Goal: Task Accomplishment & Management: Manage account settings

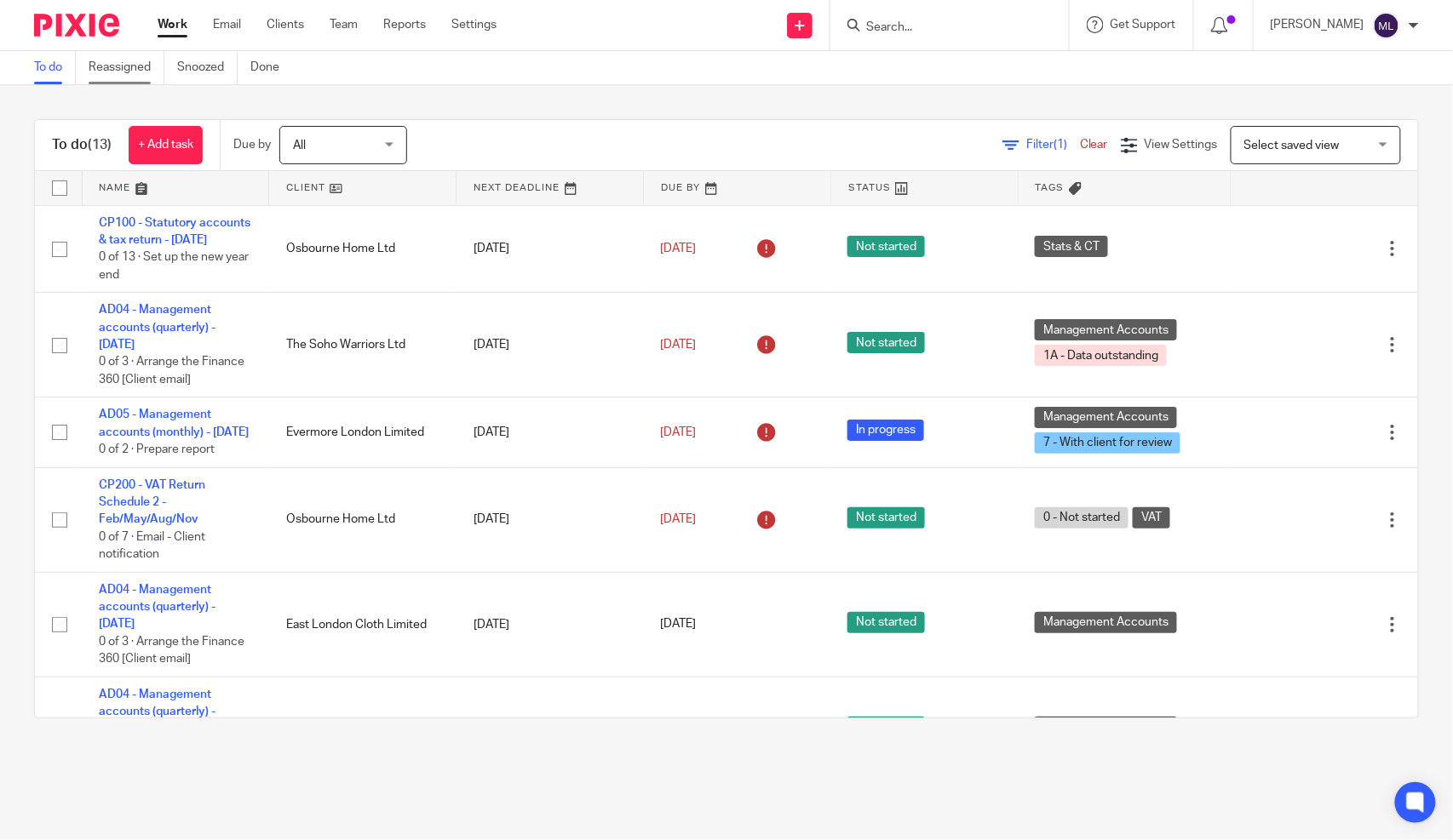
click at [100, 62] on link "Reassigned" at bounding box center [126, 67] width 76 height 33
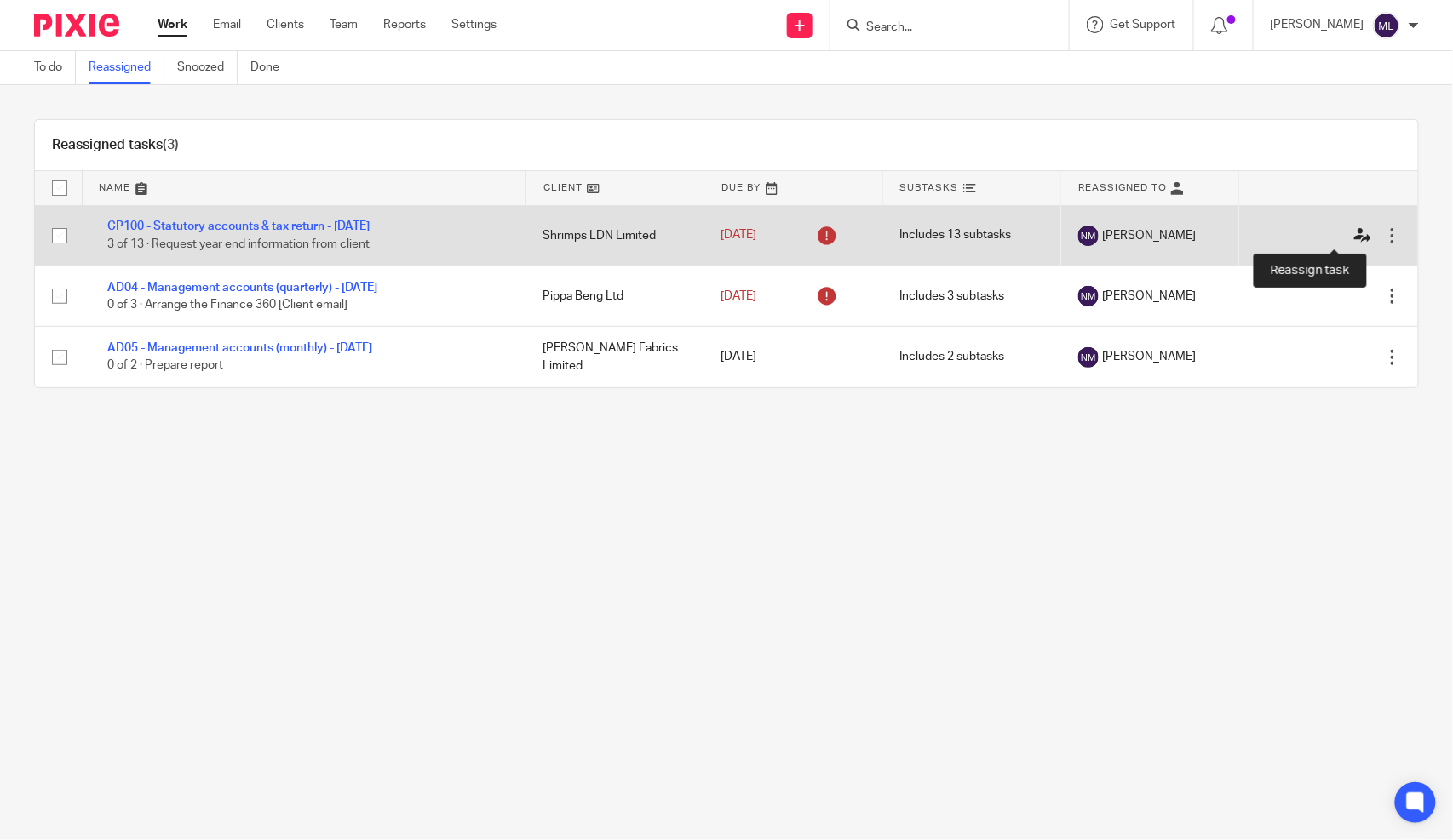
click at [1354, 234] on icon at bounding box center [1363, 236] width 17 height 17
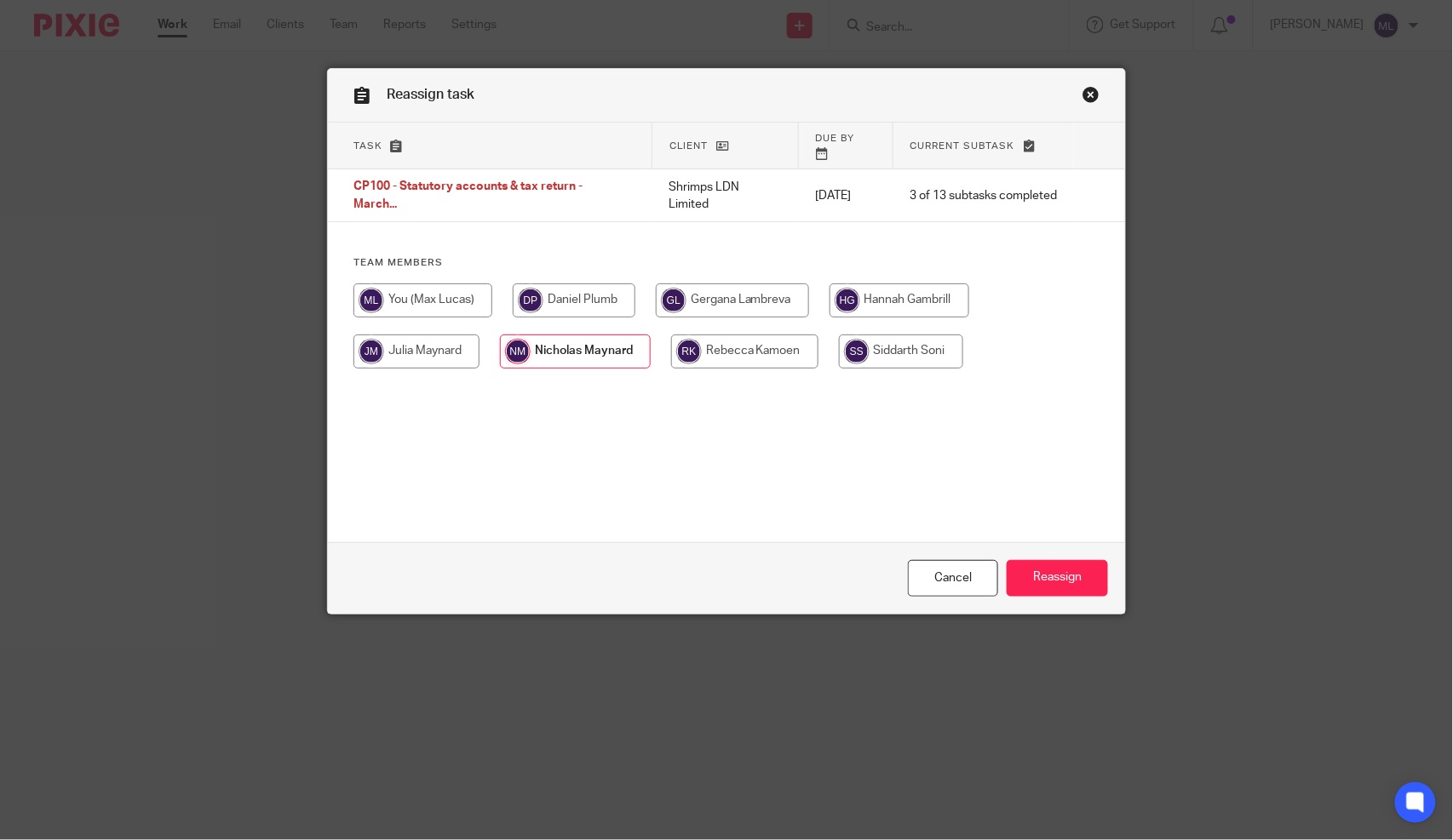
click at [445, 302] on input "radio" at bounding box center [423, 301] width 139 height 34
radio input "true"
click at [1033, 572] on input "Reassign" at bounding box center [1057, 579] width 101 height 37
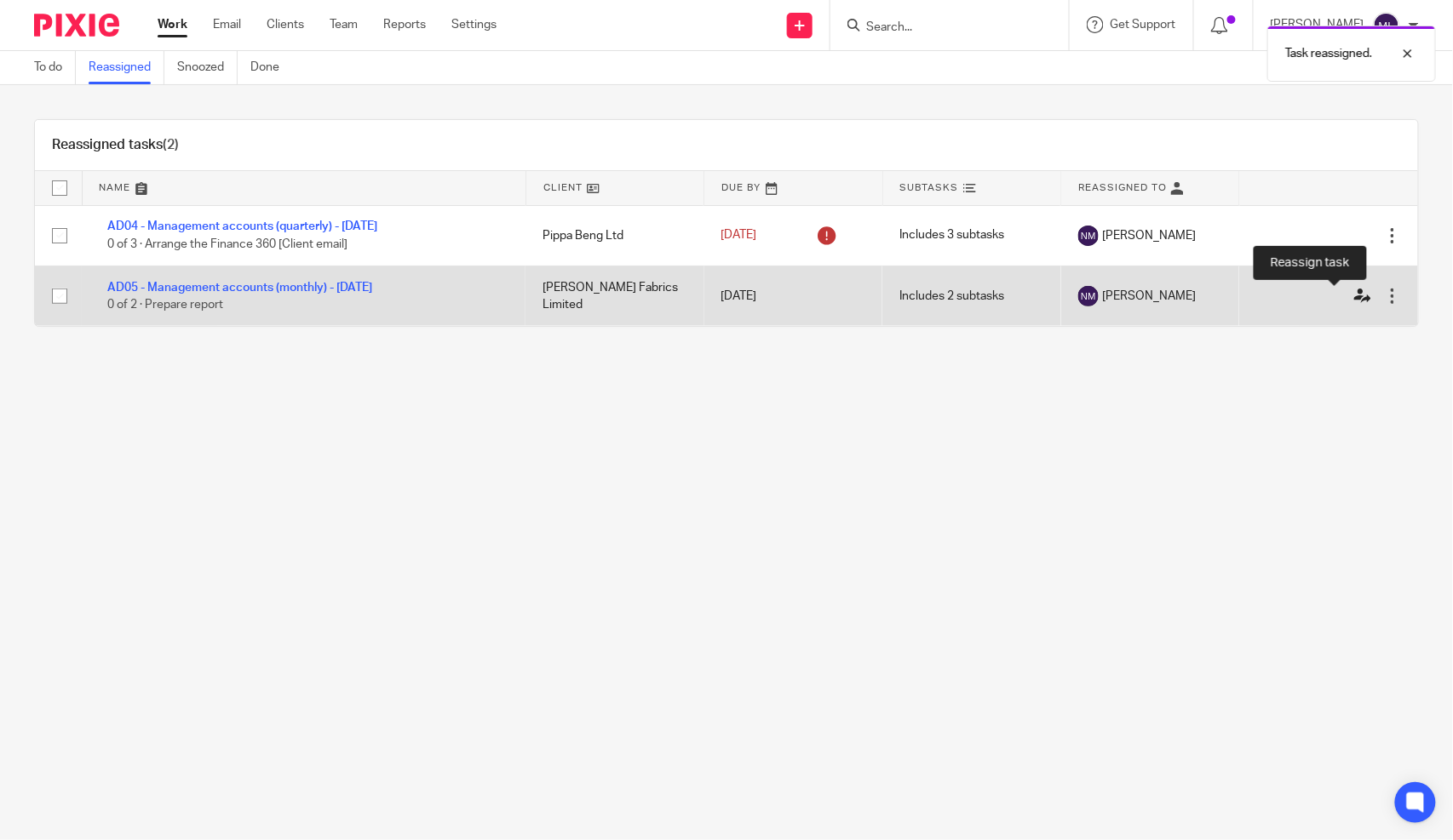
click at [1354, 294] on icon at bounding box center [1363, 296] width 17 height 17
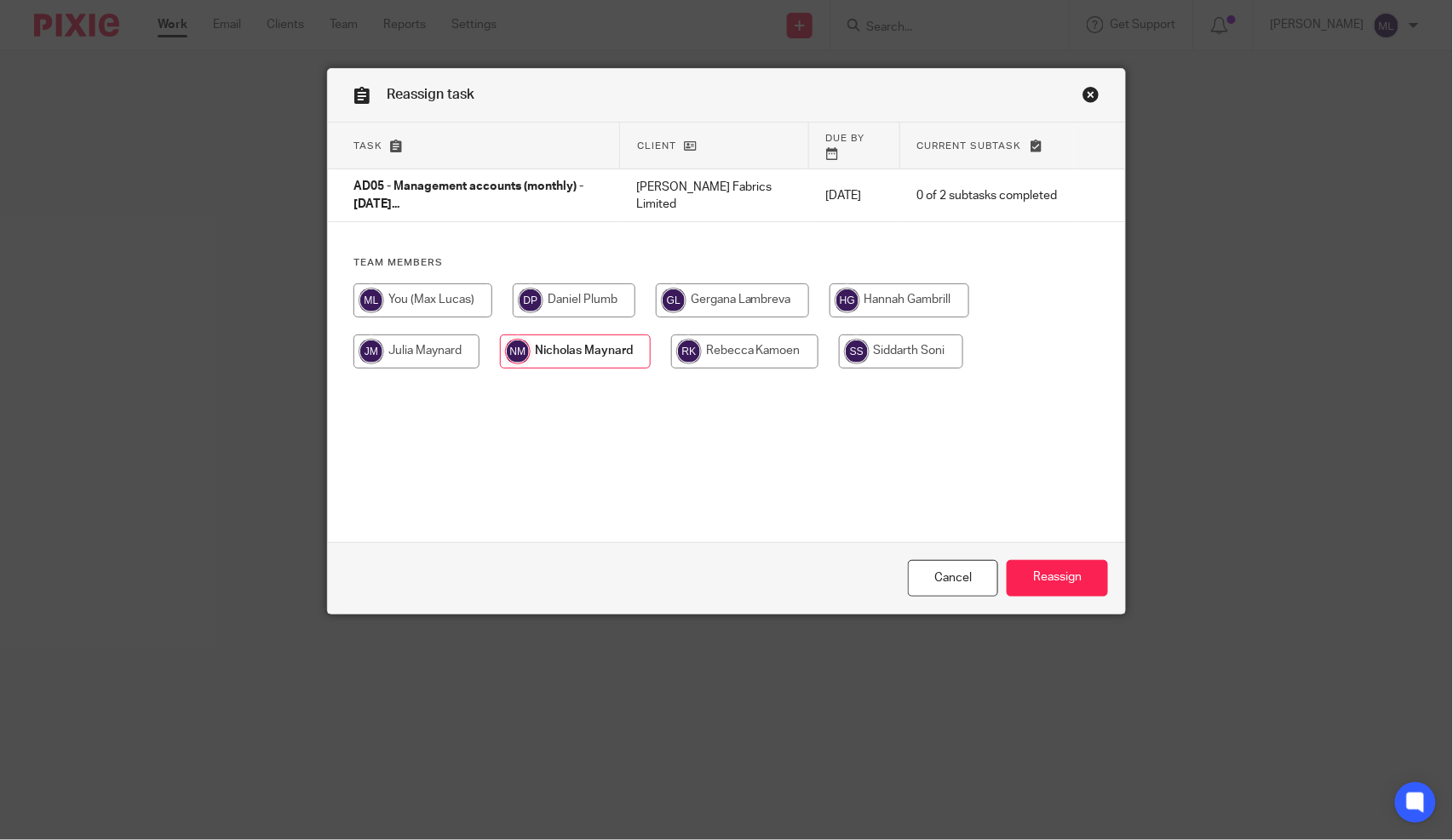
click at [446, 295] on input "radio" at bounding box center [423, 301] width 139 height 34
radio input "true"
click at [1056, 564] on input "Reassign" at bounding box center [1057, 579] width 101 height 37
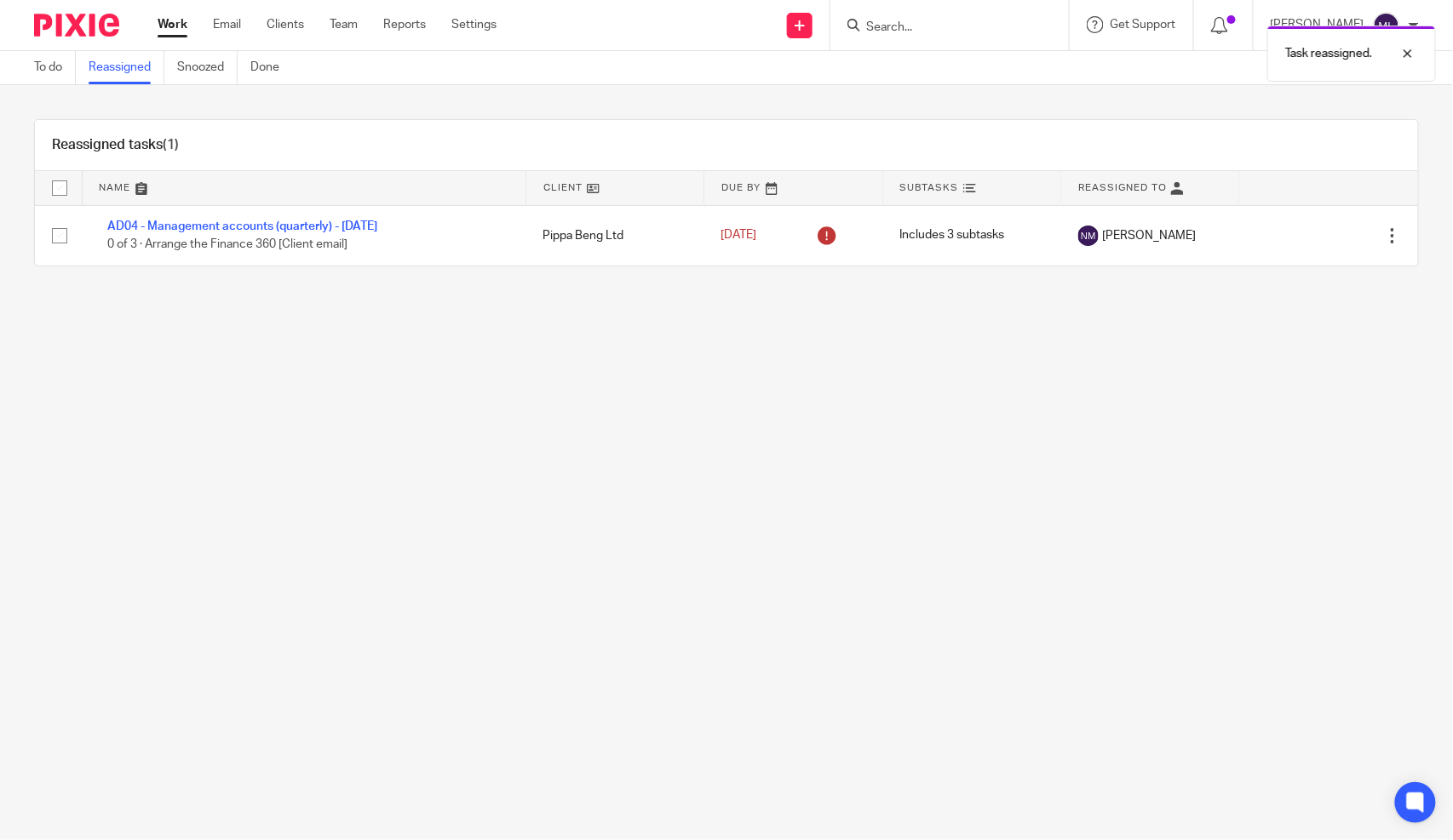
click at [503, 383] on main "To do Reassigned Snoozed Done Reassigned tasks (1) Name Client Due By Subtasks …" at bounding box center [726, 420] width 1453 height 840
click at [158, 14] on div "Work Email Clients Team Reports Settings Work Email Clients Team Reports Settin…" at bounding box center [331, 25] width 382 height 50
click at [166, 22] on link "Work" at bounding box center [172, 24] width 30 height 17
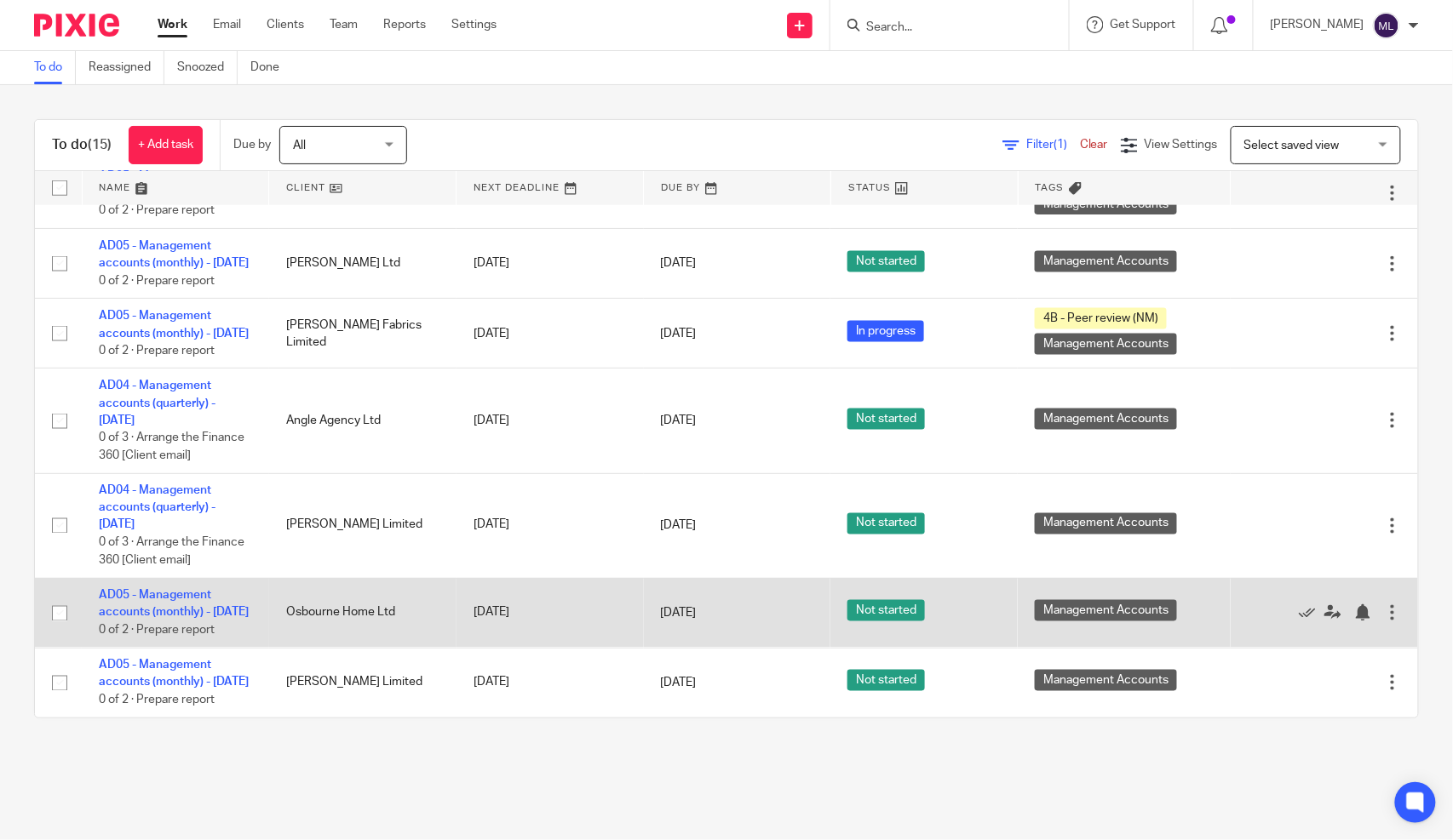
scroll to position [947, 0]
